Goal: Find specific page/section: Find specific page/section

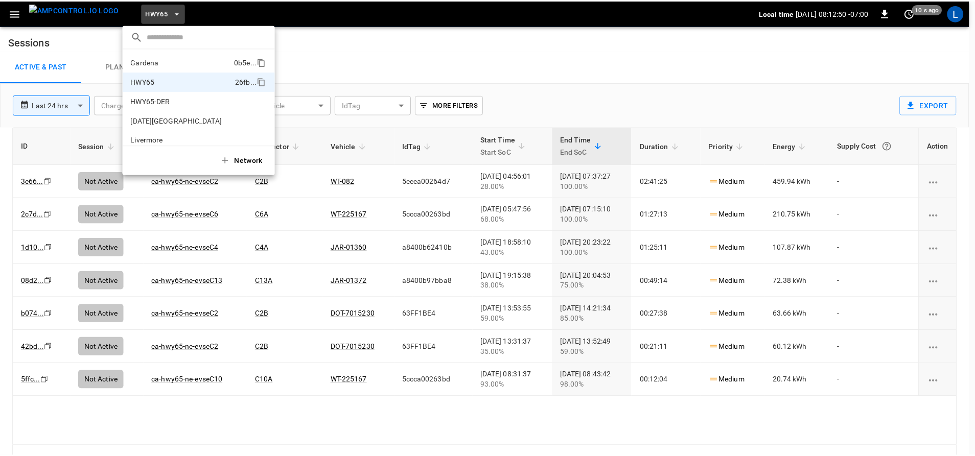
scroll to position [16, 0]
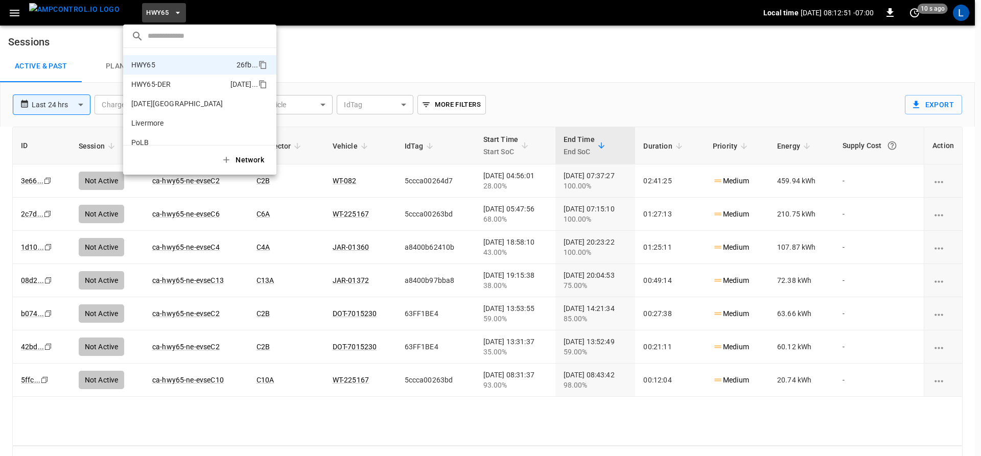
click at [153, 81] on p "HWY65-DER" at bounding box center [150, 84] width 39 height 10
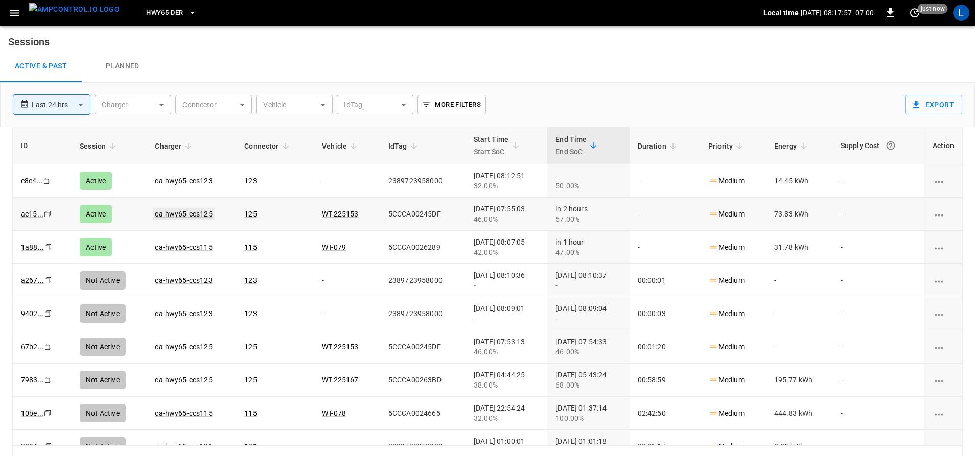
click at [198, 218] on link "ca-hwy65-ccs125" at bounding box center [183, 214] width 61 height 12
click at [193, 245] on link "ca-hwy65-ccs115" at bounding box center [183, 247] width 61 height 12
